Goal: Find specific page/section: Find specific page/section

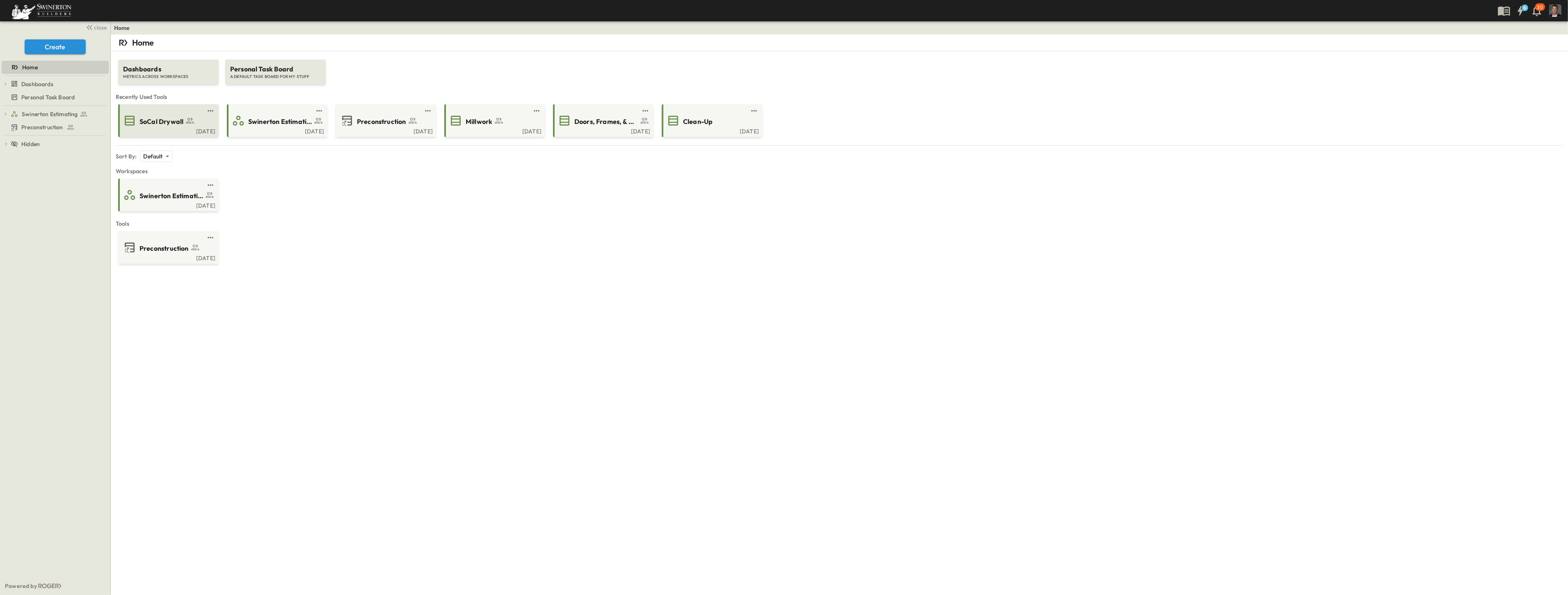
click at [191, 122] on icon at bounding box center [190, 121] width 10 height 10
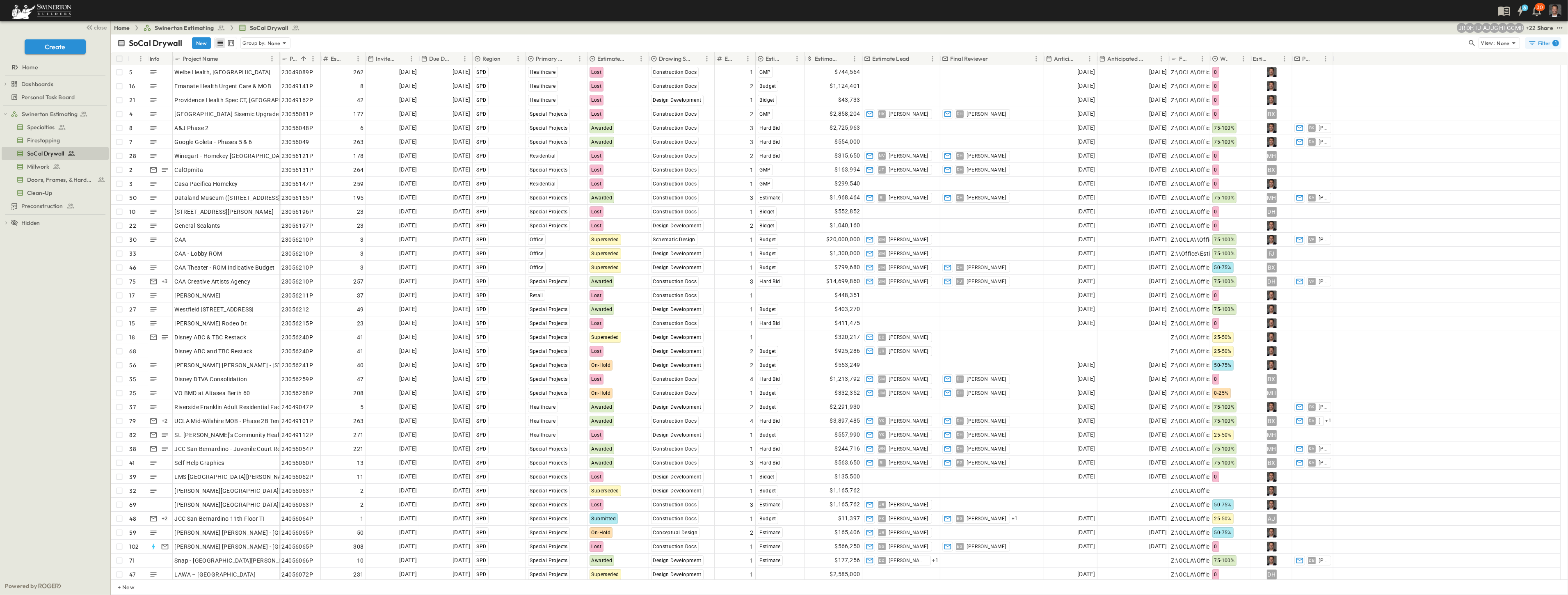
click at [782, 43] on div "Filter 1" at bounding box center [1544, 43] width 31 height 8
click at [433, 59] on p "Due Date" at bounding box center [439, 58] width 20 height 8
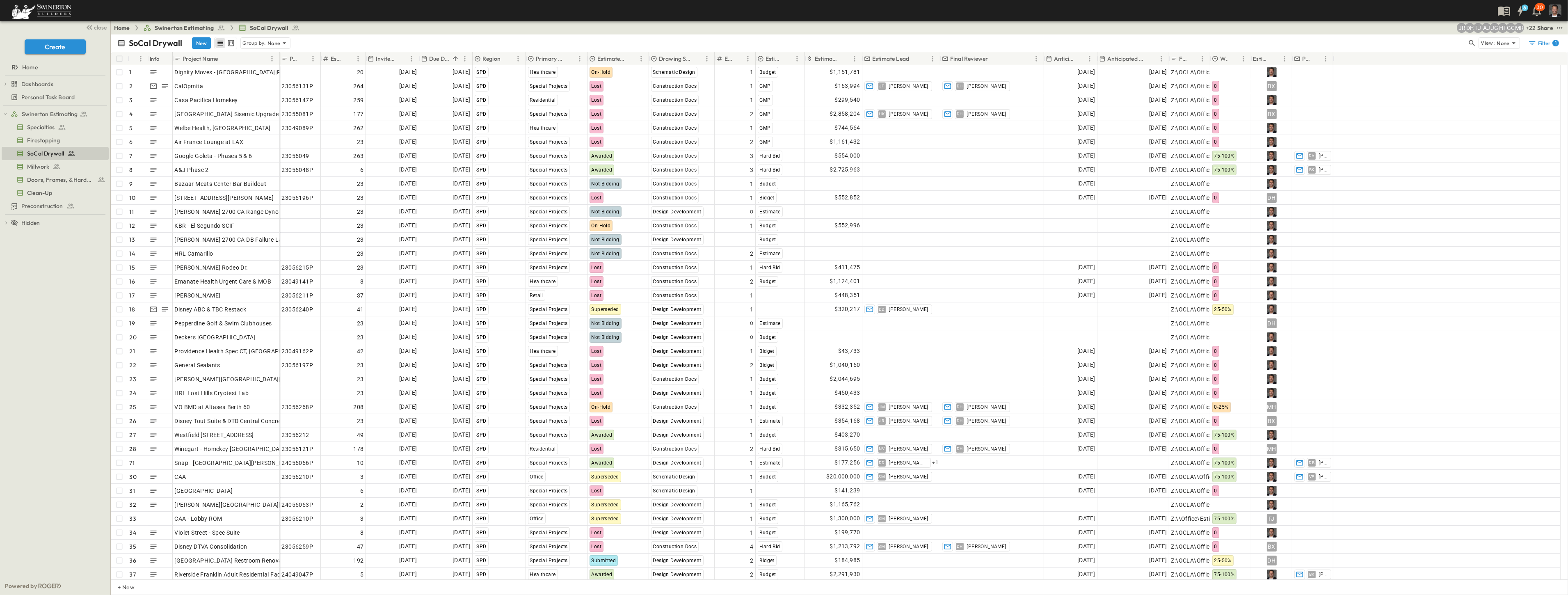
click at [433, 59] on p "Due Date" at bounding box center [439, 58] width 20 height 8
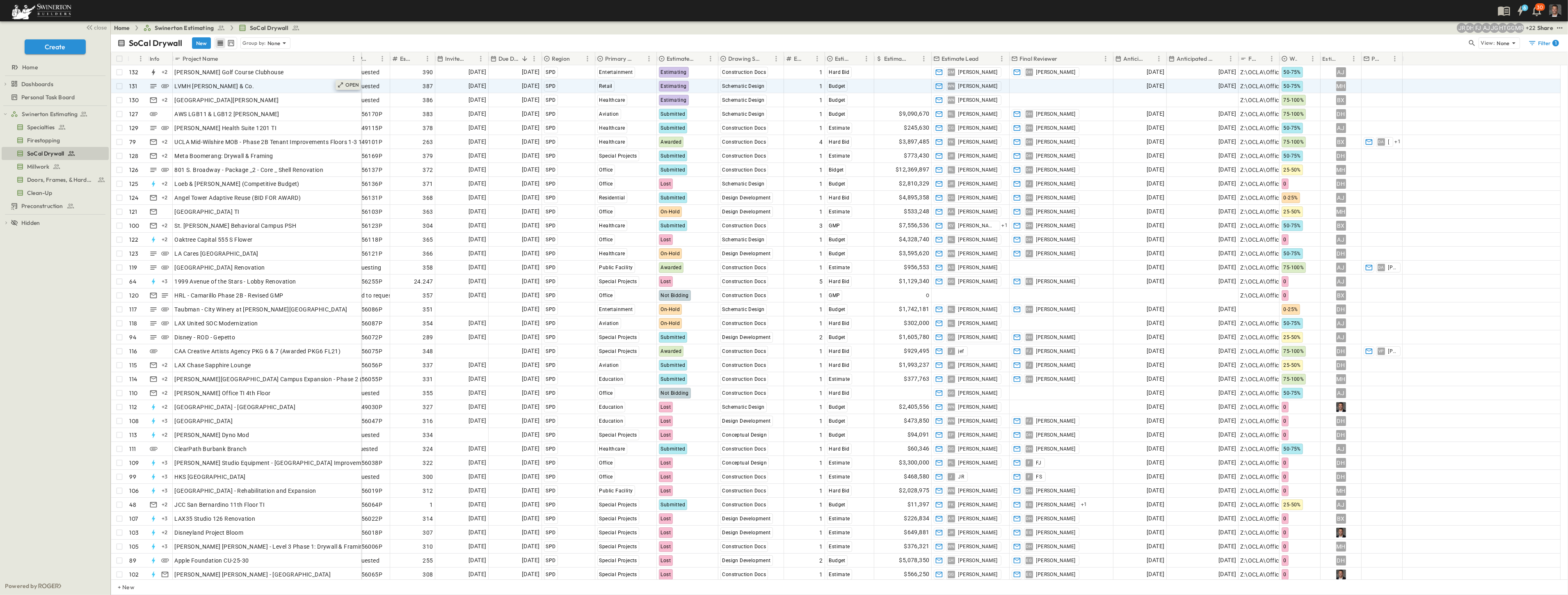
drag, startPoint x: 278, startPoint y: 57, endPoint x: 360, endPoint y: 81, distance: 85.4
click at [360, 81] on div "# Info Project Name P-Code Estimate Number Invite Date Due Date Region Primary …" at bounding box center [839, 316] width 1457 height 527
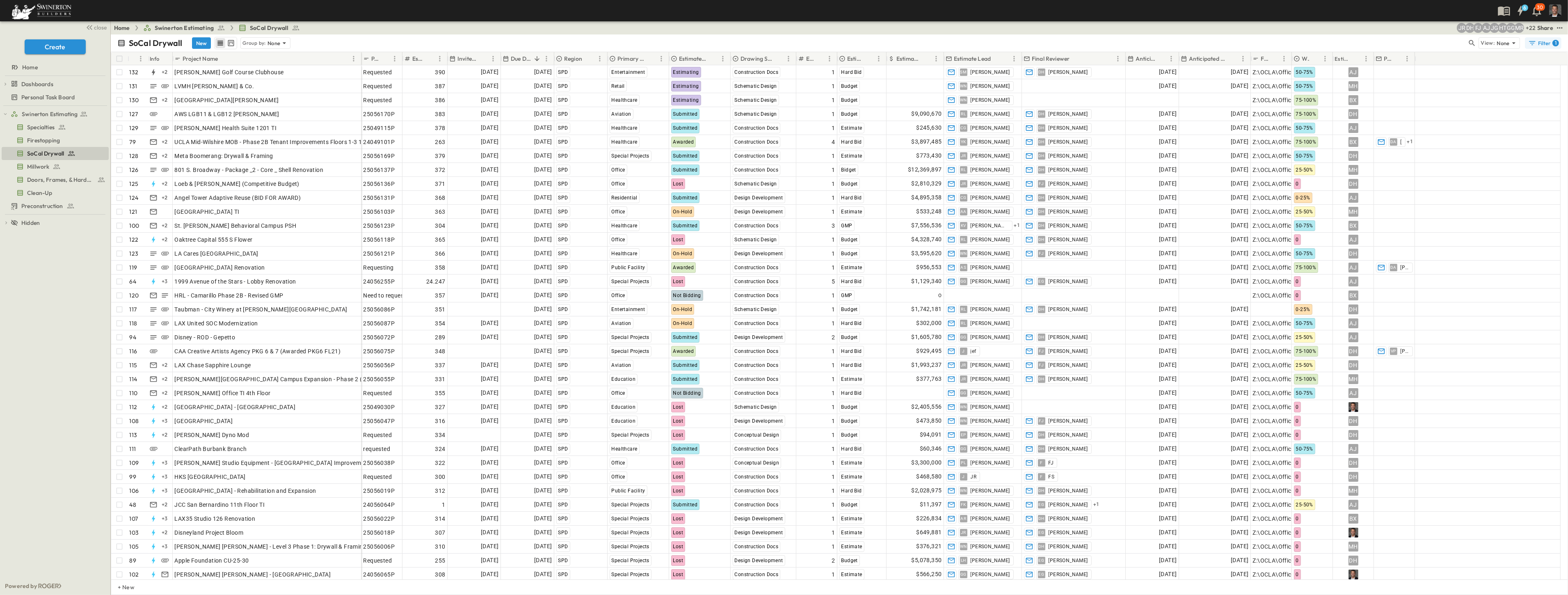
click at [782, 42] on div "Filter 1" at bounding box center [1544, 43] width 31 height 8
click at [782, 83] on h6 "Region" at bounding box center [1480, 81] width 18 height 8
click at [782, 115] on span "SPD" at bounding box center [1398, 114] width 10 height 7
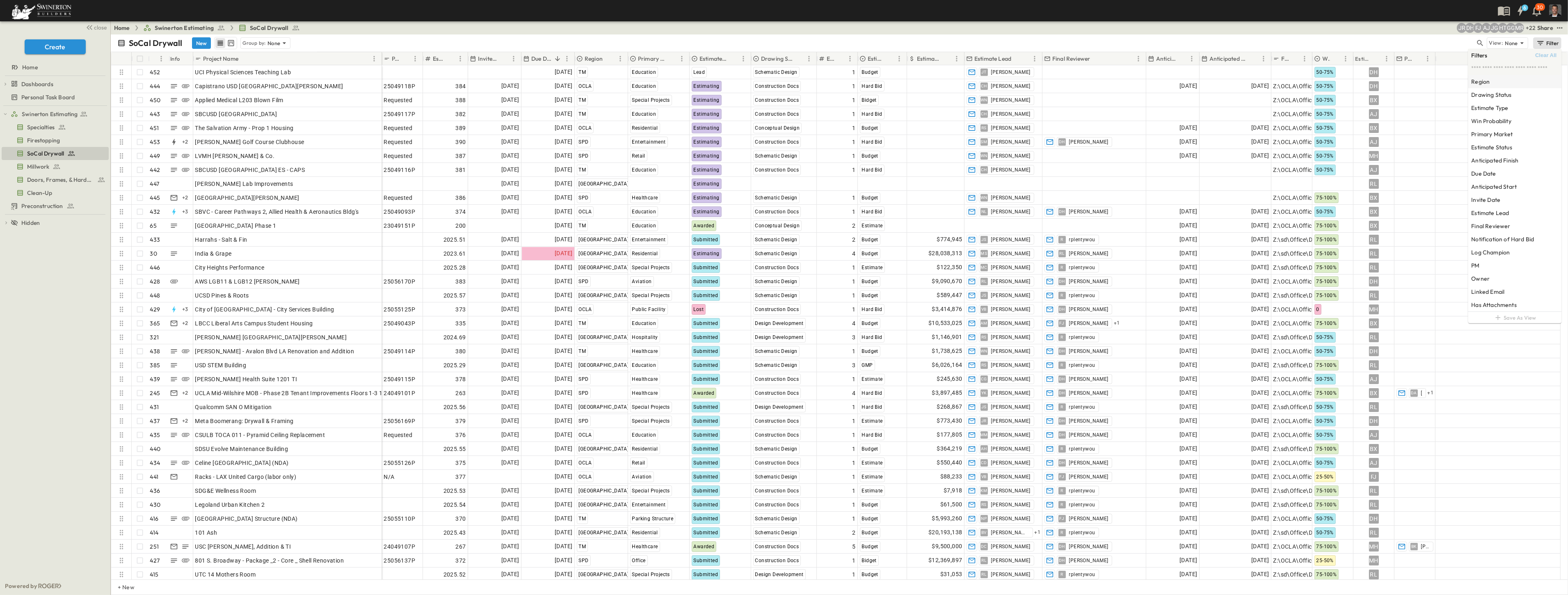
click at [782, 80] on h6 "Region" at bounding box center [1480, 81] width 18 height 8
click at [782, 114] on span "SPD" at bounding box center [1421, 114] width 10 height 7
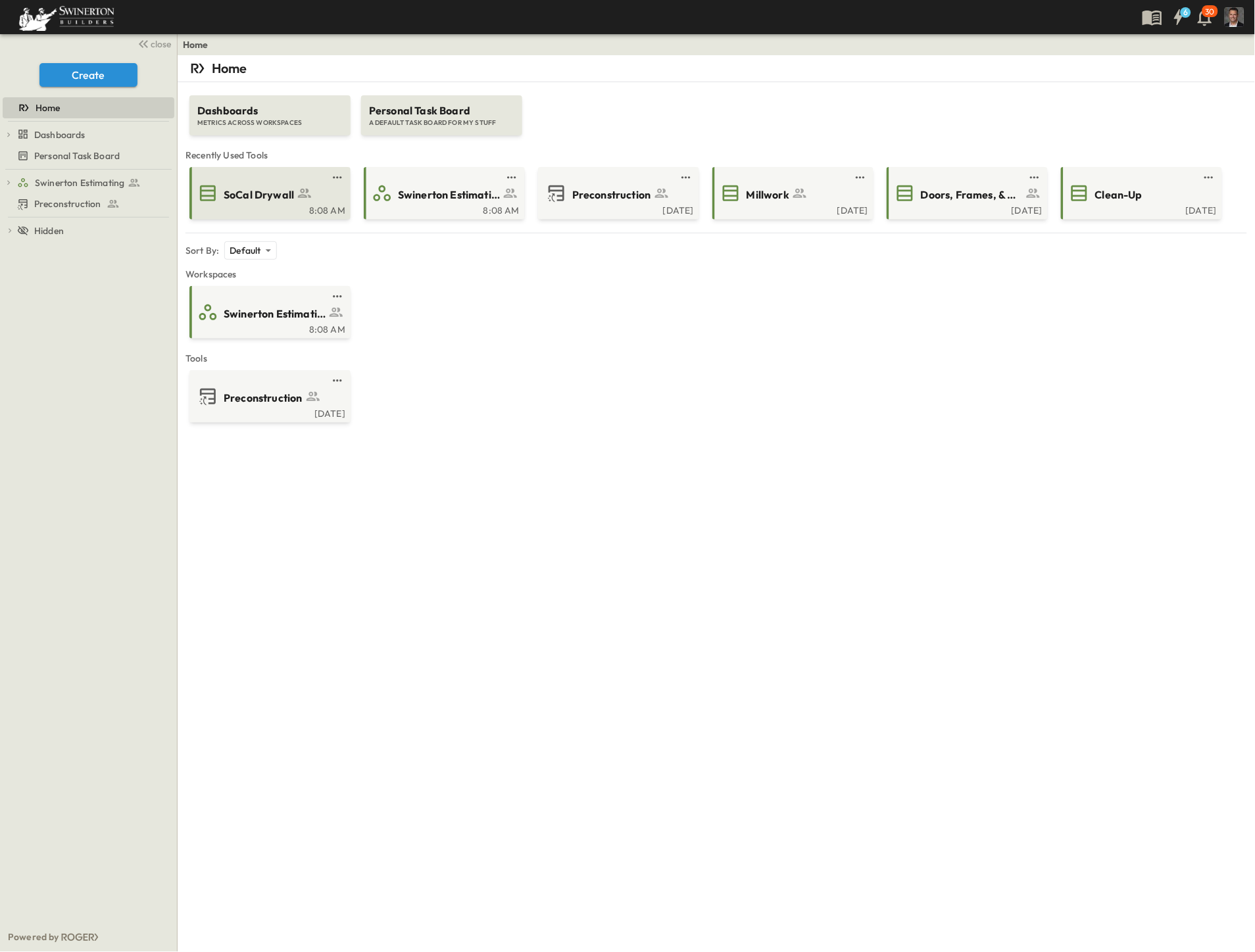
click at [273, 195] on span "SoCal Drywall" at bounding box center [259, 195] width 70 height 16
